Goal: Task Accomplishment & Management: Complete application form

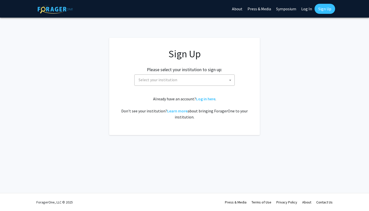
click at [192, 81] on span "Select your institution" at bounding box center [186, 80] width 98 height 10
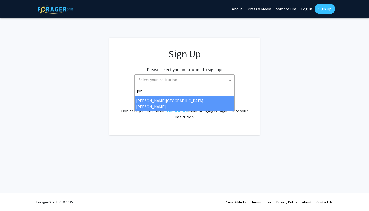
type input "john"
select select "1"
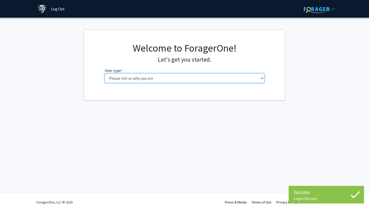
click at [195, 78] on select "Please tell us who you are Undergraduate Student Master's Student Doctoral Cand…" at bounding box center [185, 78] width 160 height 10
select select "2: masters"
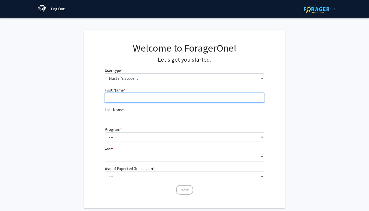
click at [189, 98] on input "First Name * required" at bounding box center [185, 98] width 160 height 10
type input "Adwait"
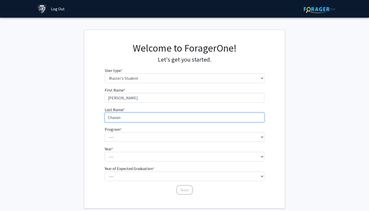
type input "Chavan"
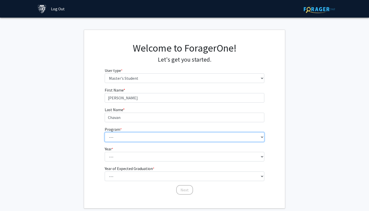
select select "53: 42"
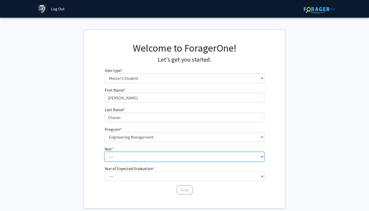
click at [172, 156] on select "--- First Year Second Year" at bounding box center [185, 157] width 160 height 10
select select "1: first_year"
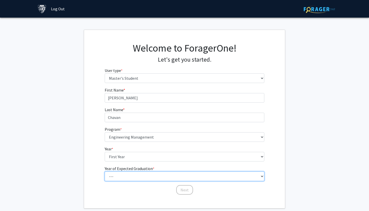
select select "2: 2026"
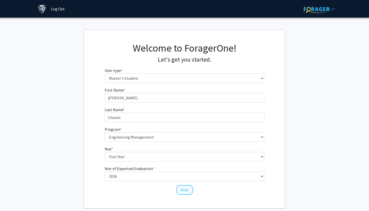
click at [186, 191] on button "Next" at bounding box center [184, 190] width 17 height 10
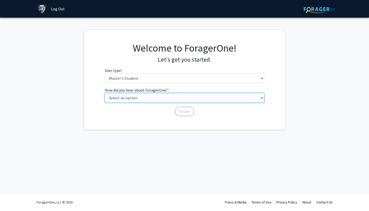
select select "3: university_website"
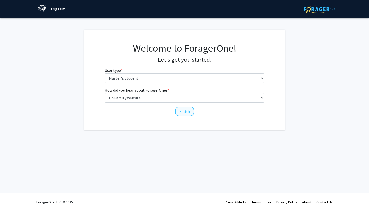
click at [182, 114] on button "Finish" at bounding box center [184, 111] width 19 height 10
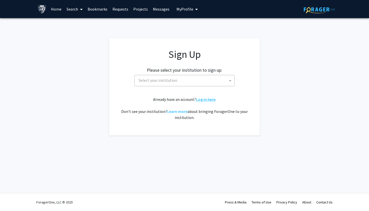
click at [206, 98] on link "Log in here" at bounding box center [205, 99] width 19 height 5
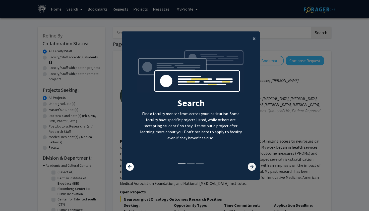
click at [252, 169] on icon at bounding box center [252, 167] width 8 height 8
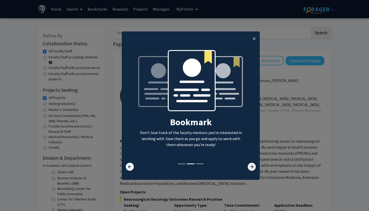
click at [252, 169] on icon at bounding box center [252, 167] width 8 height 8
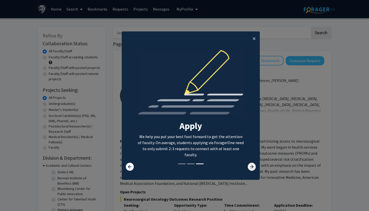
click at [252, 169] on icon at bounding box center [252, 167] width 8 height 8
click at [254, 170] on icon at bounding box center [252, 167] width 8 height 8
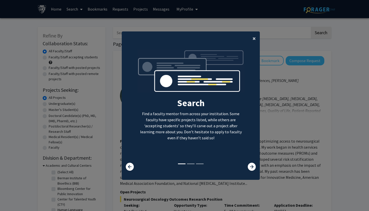
click at [254, 37] on span "×" at bounding box center [254, 38] width 3 height 8
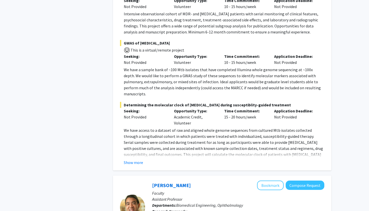
scroll to position [743, 0]
